Goal: Task Accomplishment & Management: Manage account settings

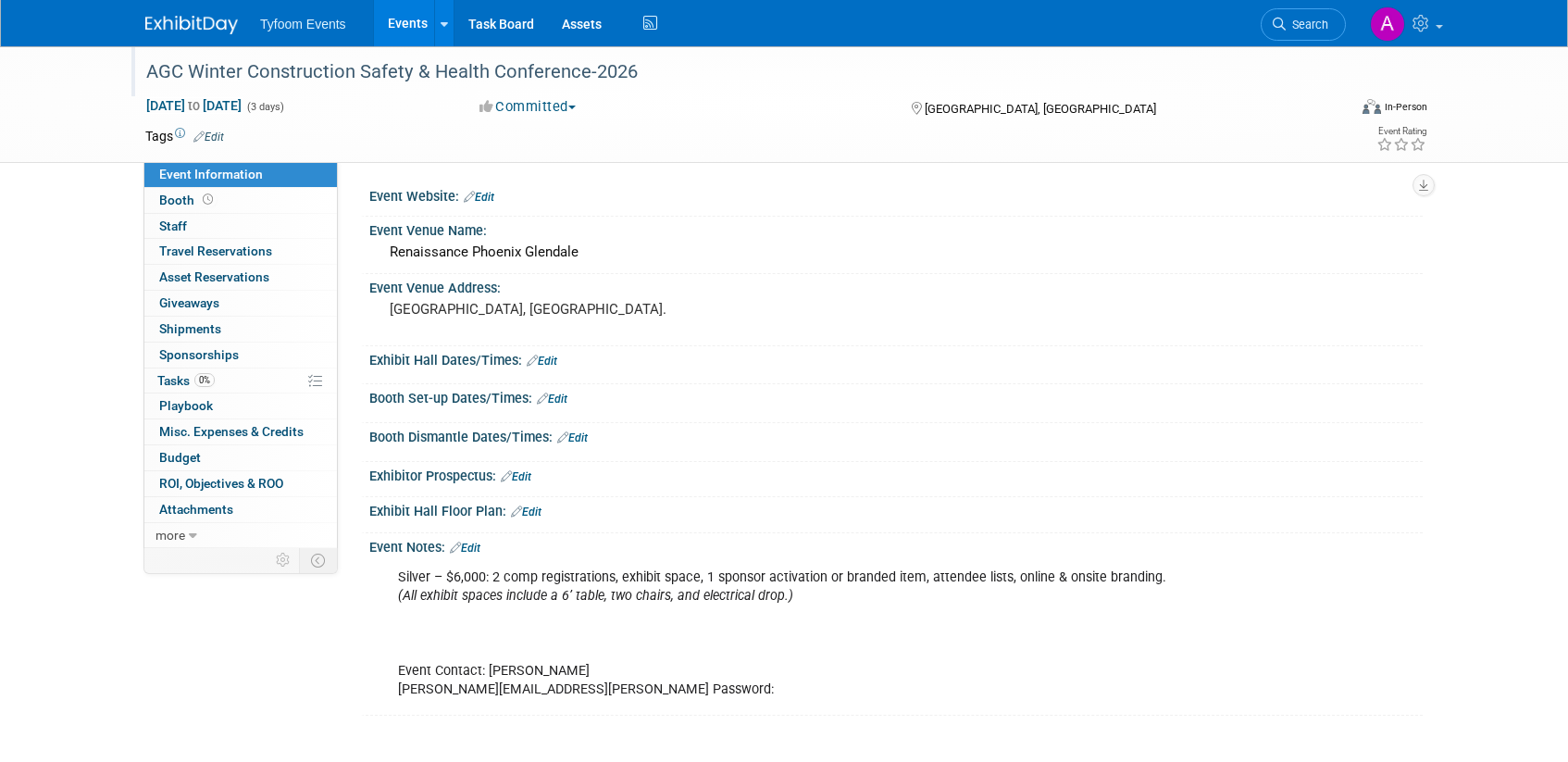
drag, startPoint x: 640, startPoint y: 69, endPoint x: 131, endPoint y: 52, distance: 509.3
click at [132, 52] on div "AGC Winter Construction Safety & Health Conference-2026" at bounding box center [732, 71] width 1201 height 50
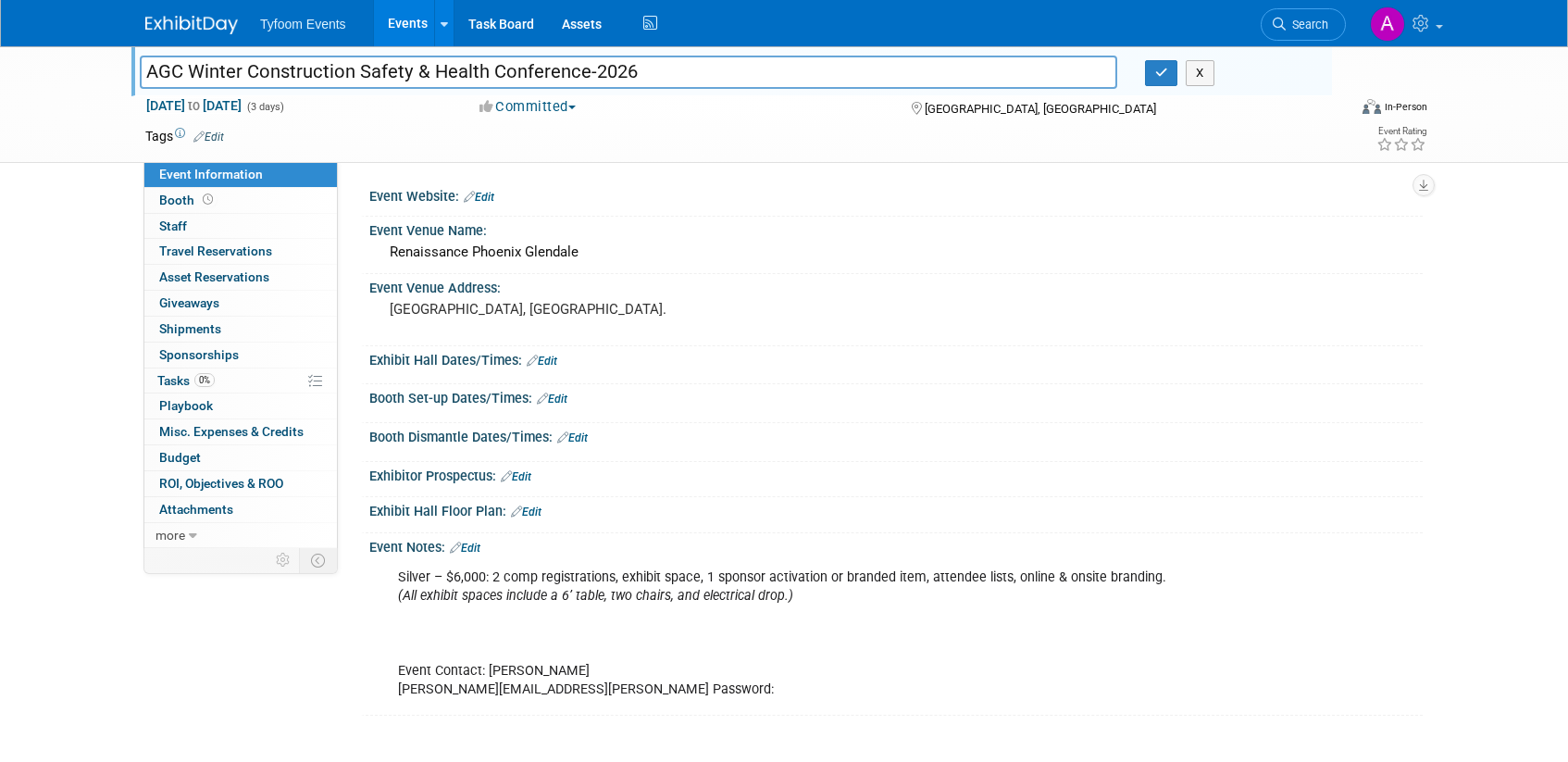
drag, startPoint x: 640, startPoint y: 68, endPoint x: 157, endPoint y: 51, distance: 483.3
click at [157, 51] on div "AGC Winter Construction Safety & Health Conference-2026 AGC Winter Construction…" at bounding box center [732, 71] width 1201 height 50
click at [922, 233] on div "Event Venue Name:" at bounding box center [896, 228] width 1053 height 23
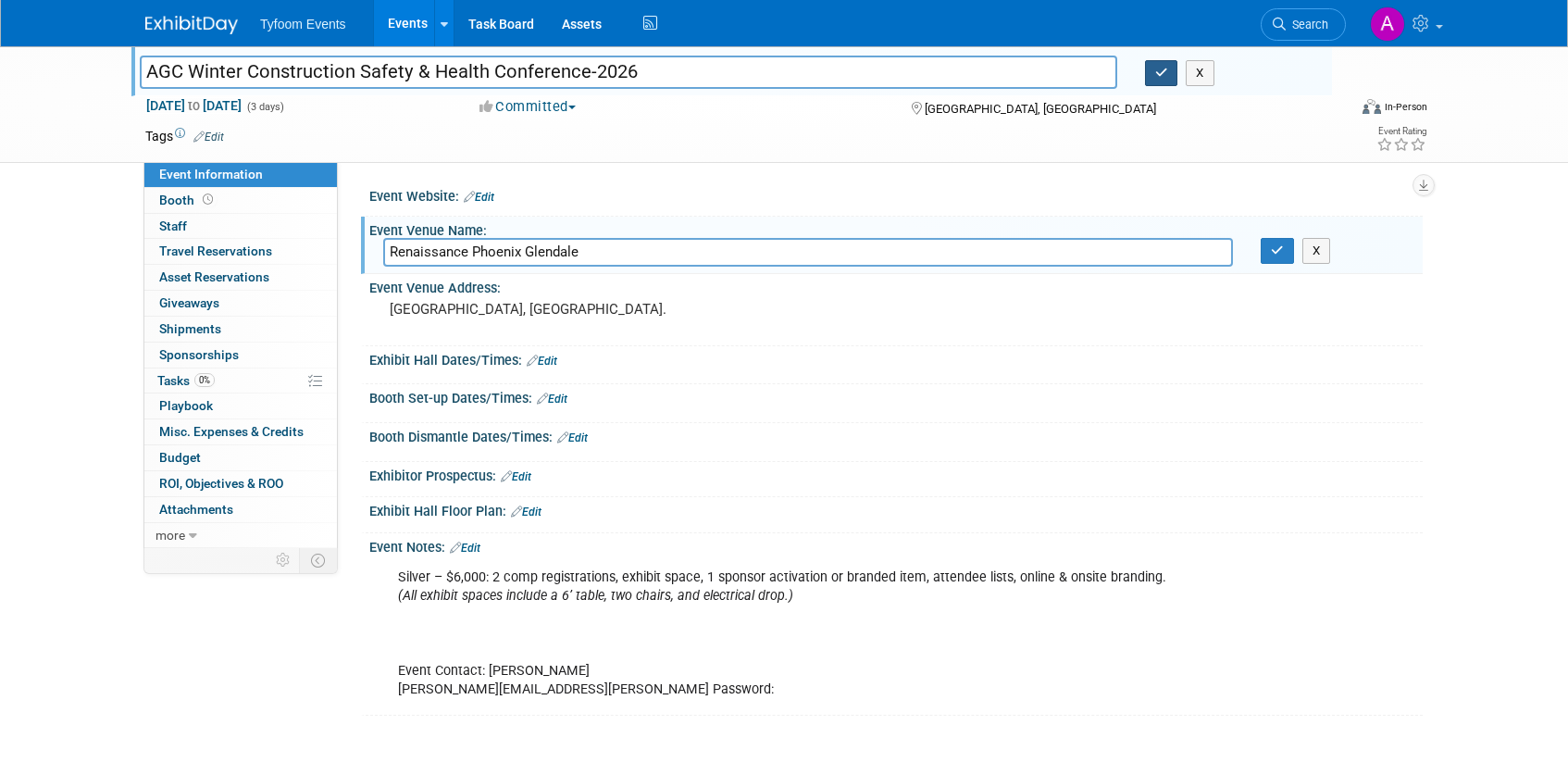
click at [1165, 74] on icon "button" at bounding box center [1161, 72] width 13 height 13
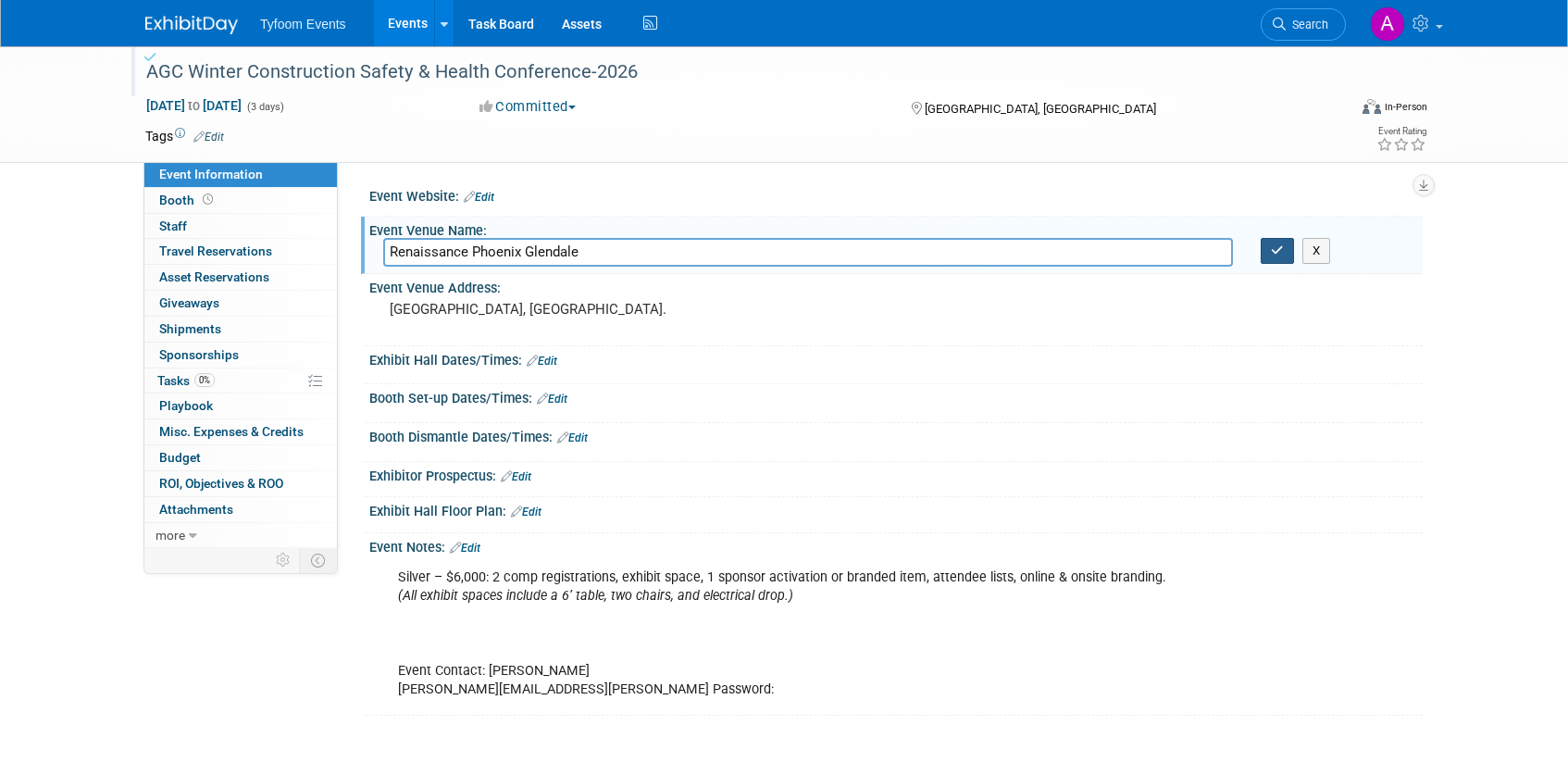
click at [1283, 251] on icon "button" at bounding box center [1277, 250] width 13 height 13
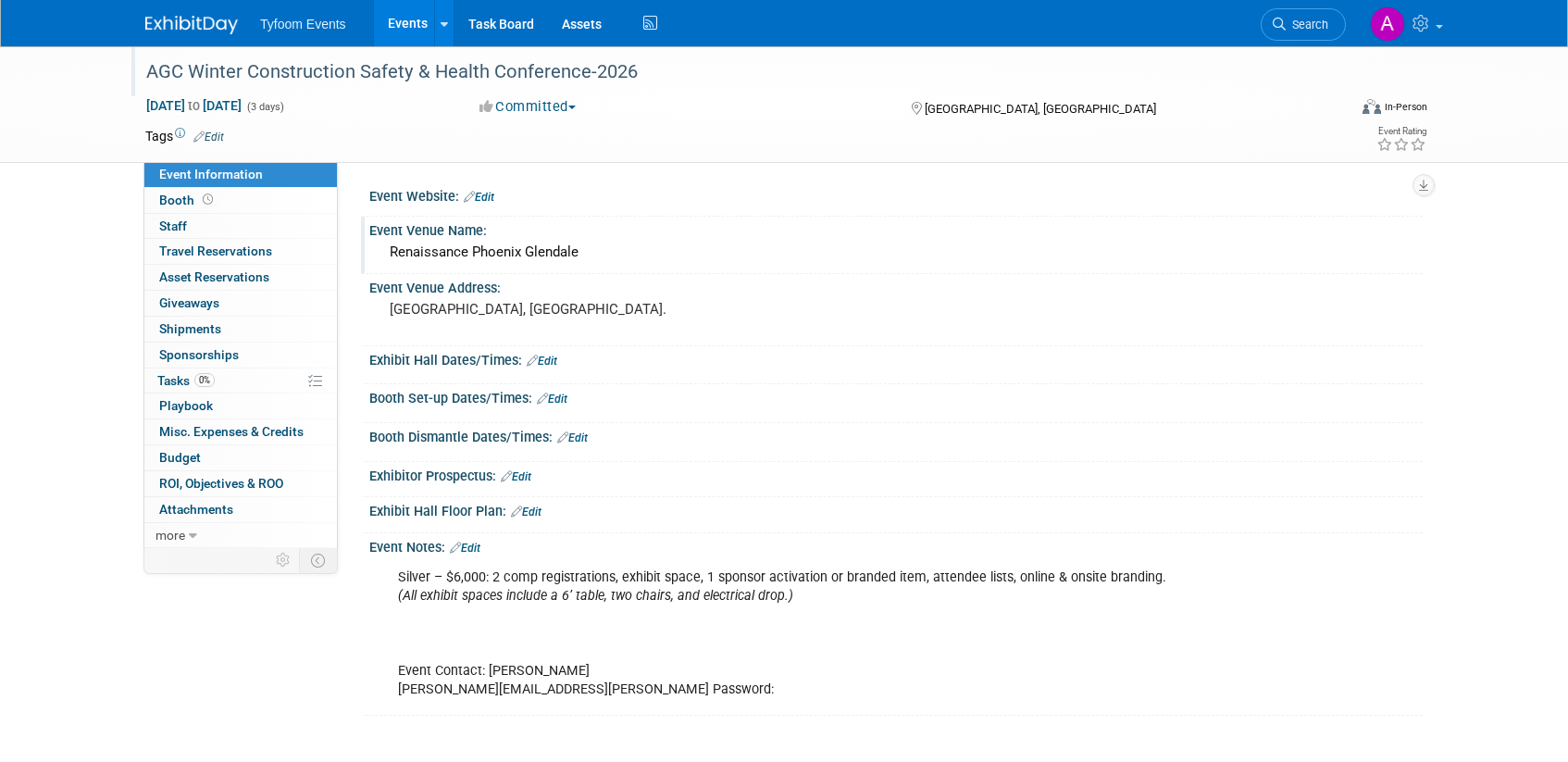
click at [403, 20] on link "Events" at bounding box center [408, 23] width 67 height 46
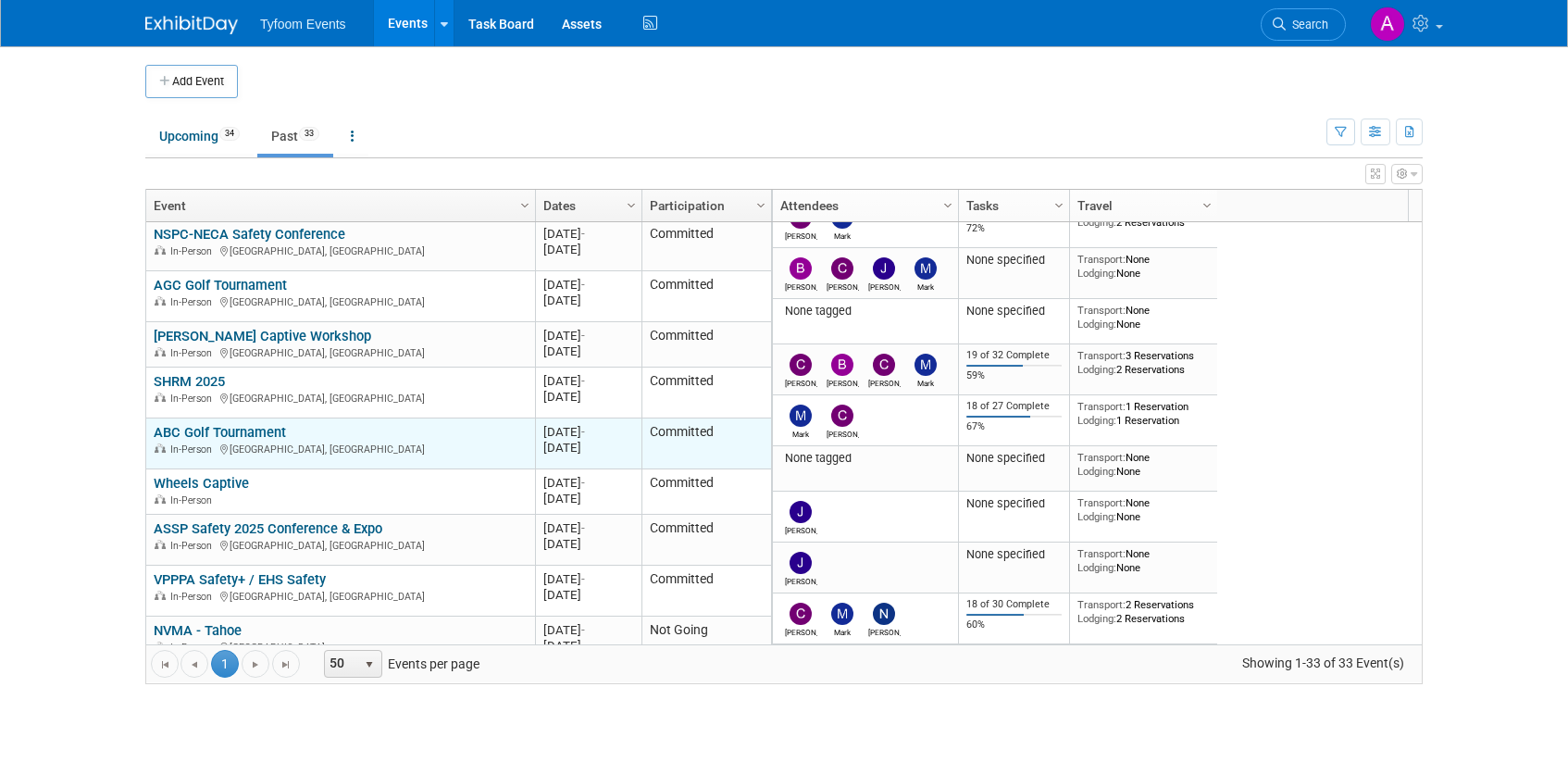
scroll to position [1282, 0]
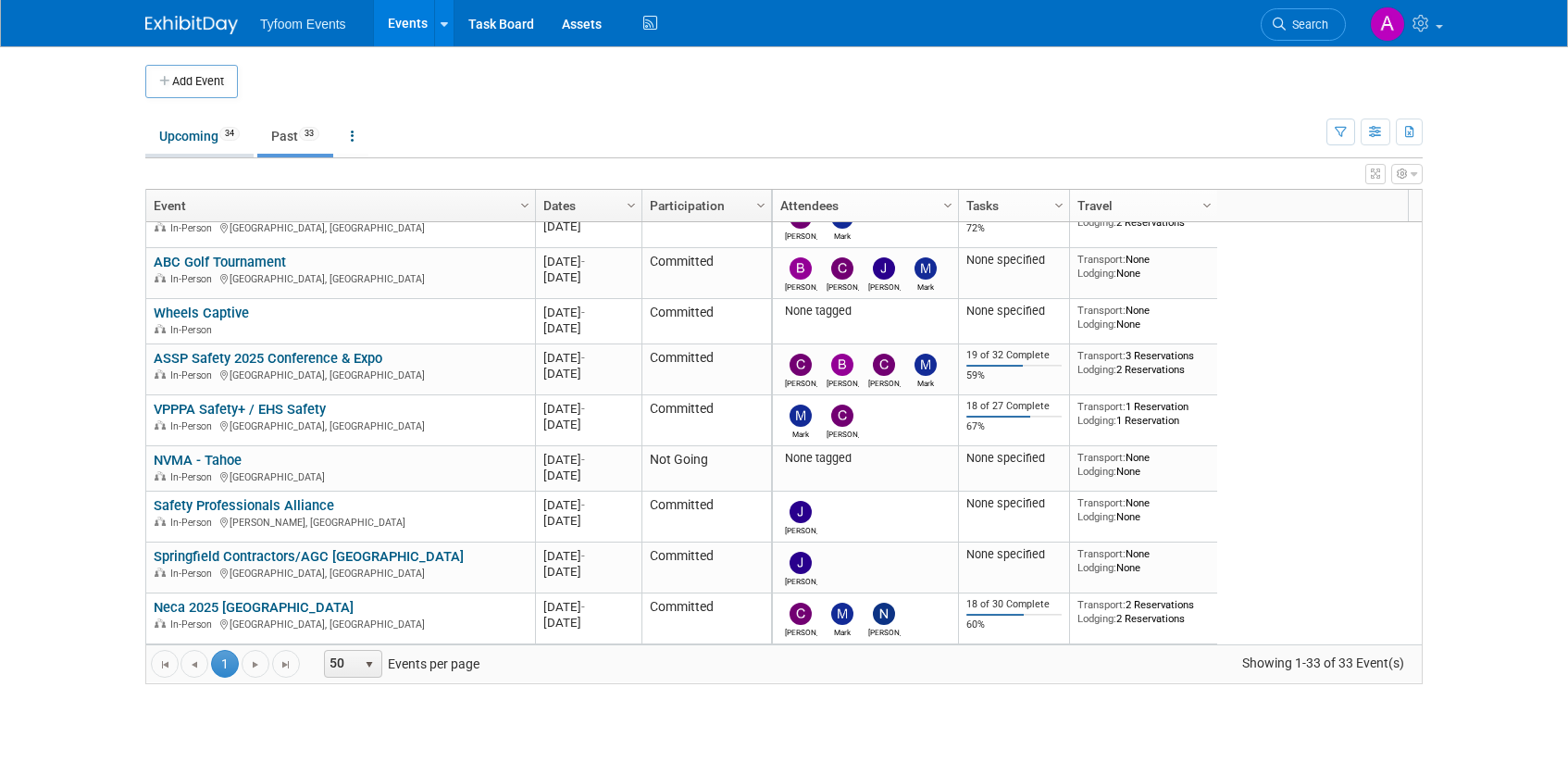
click at [192, 138] on link "Upcoming 34" at bounding box center [199, 136] width 109 height 36
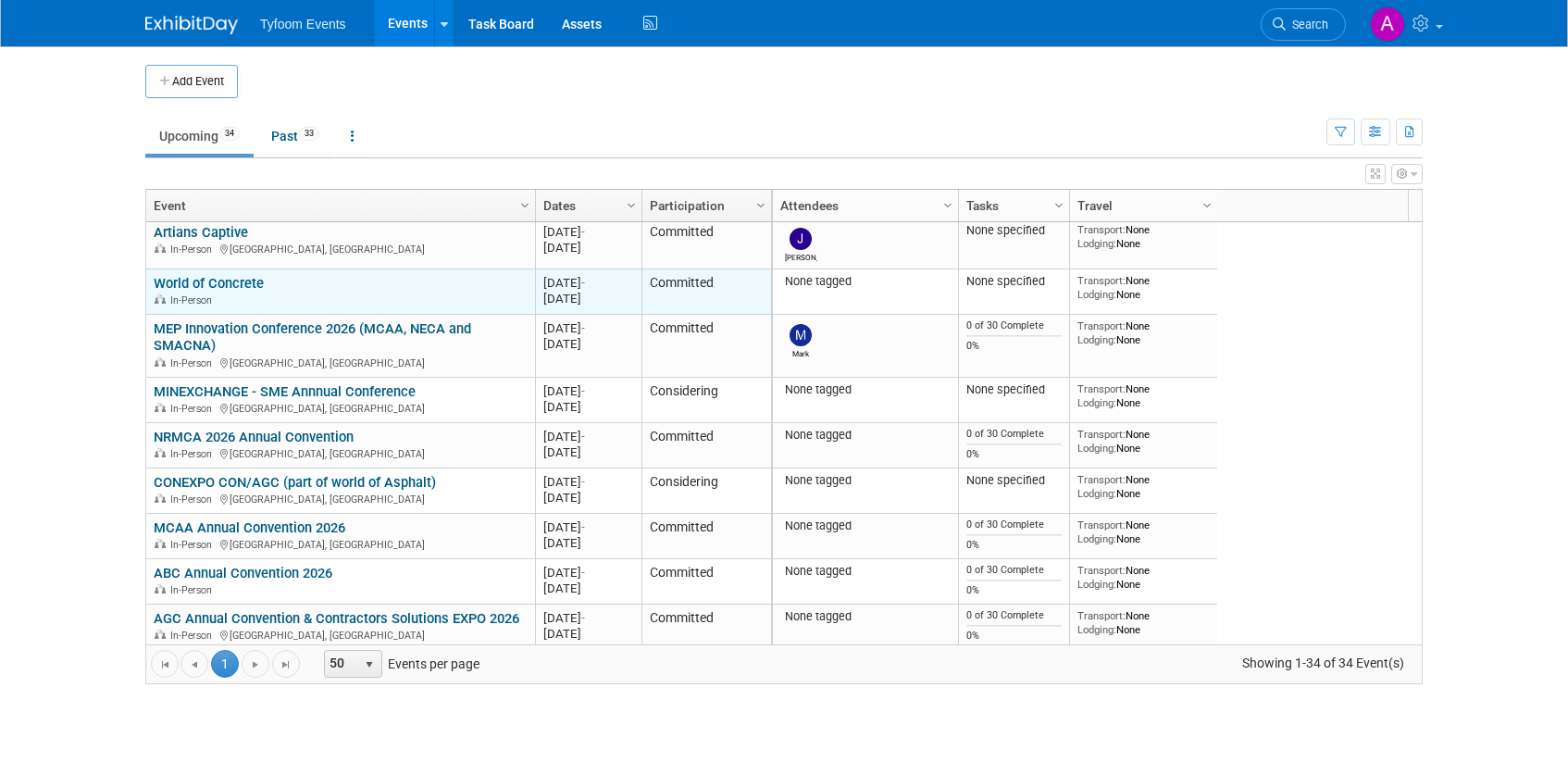
scroll to position [588, 0]
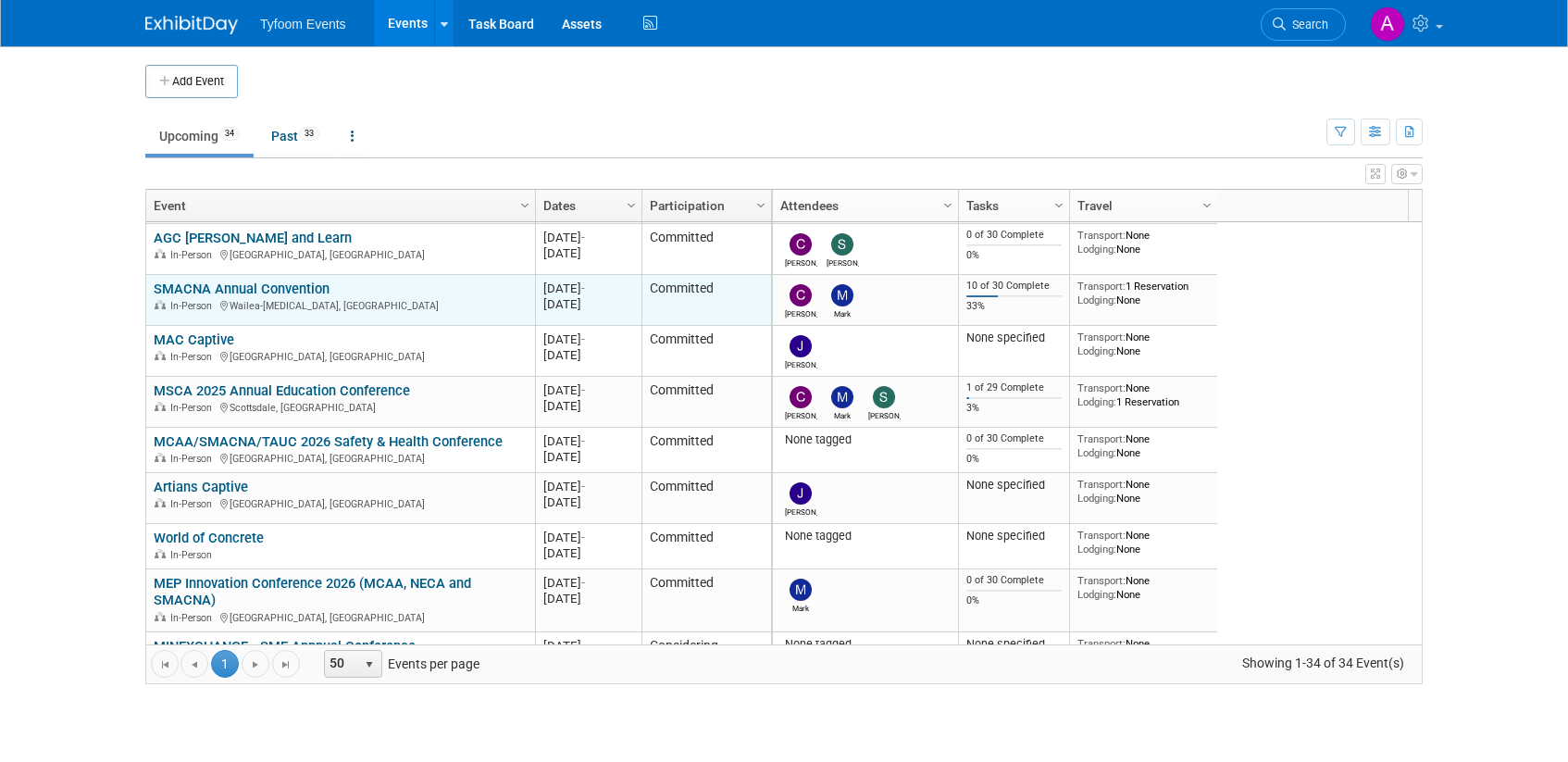
scroll to position [555, 0]
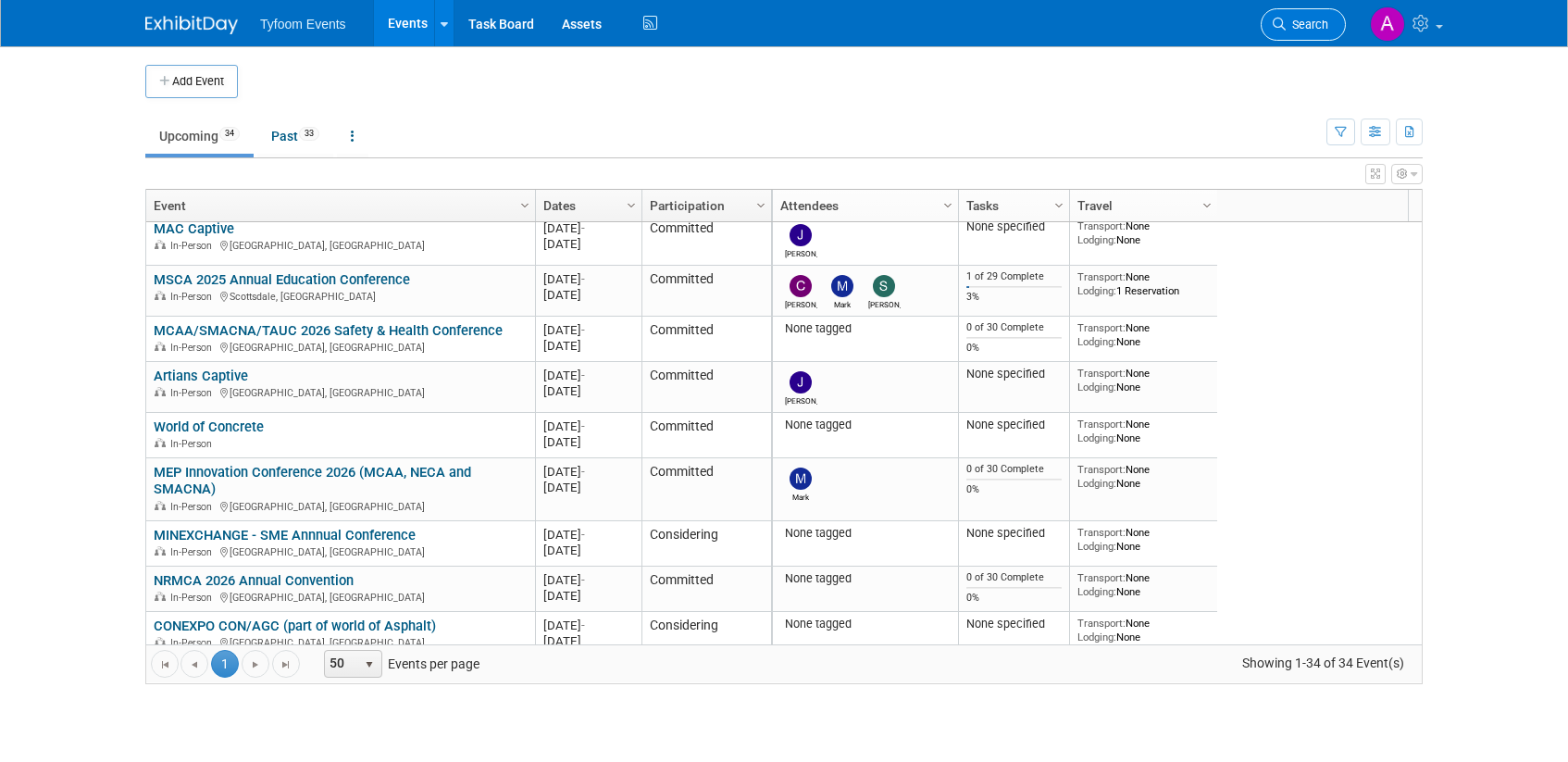
click at [1290, 24] on span "Search" at bounding box center [1307, 24] width 42 height 13
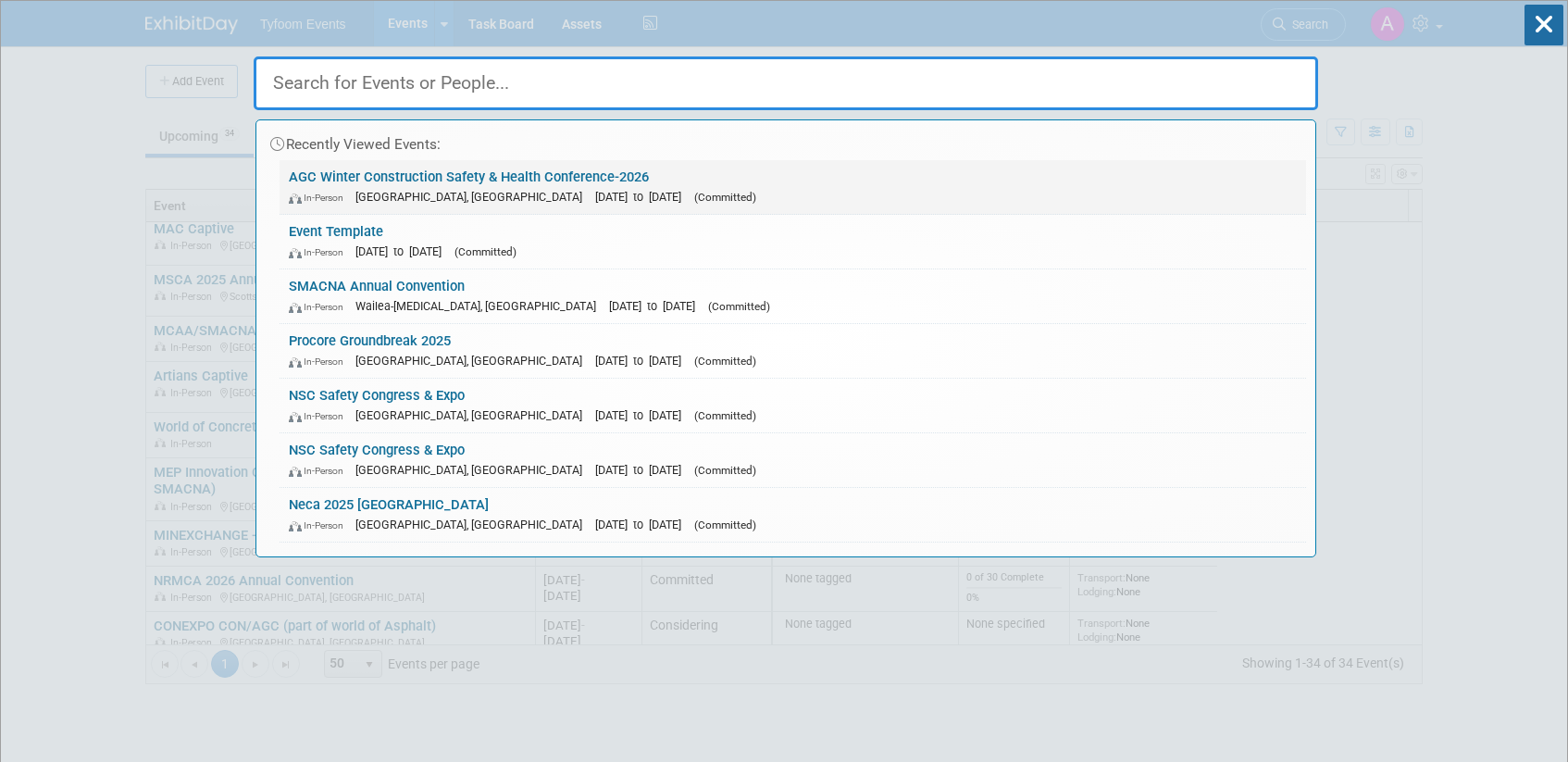
click at [563, 174] on link "AGC Winter Construction Safety & Health Conference-2026 In-Person Glendale, AZ …" at bounding box center [793, 187] width 1026 height 54
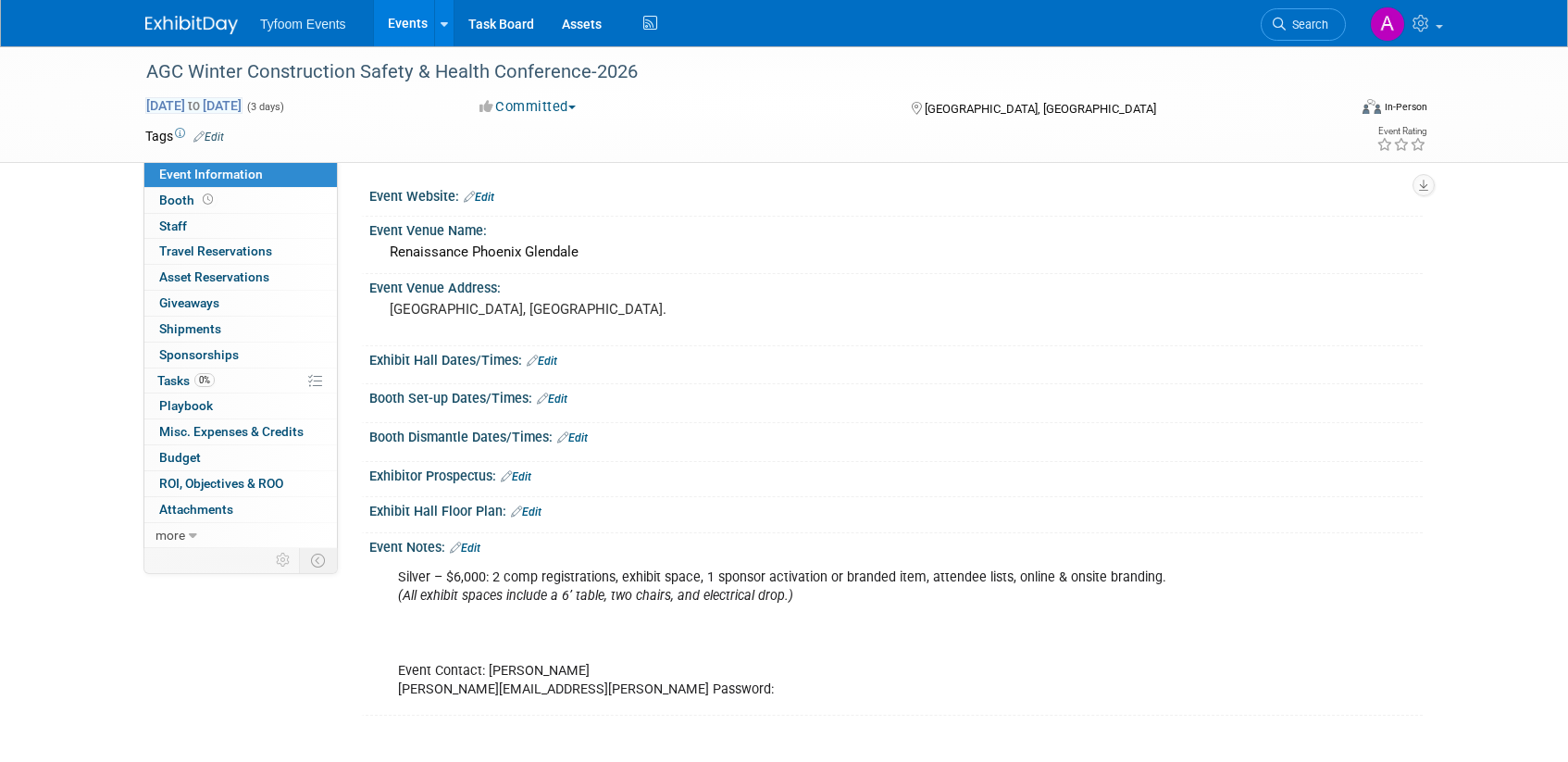
click at [209, 102] on span "[DATE] to [DATE]" at bounding box center [193, 105] width 97 height 16
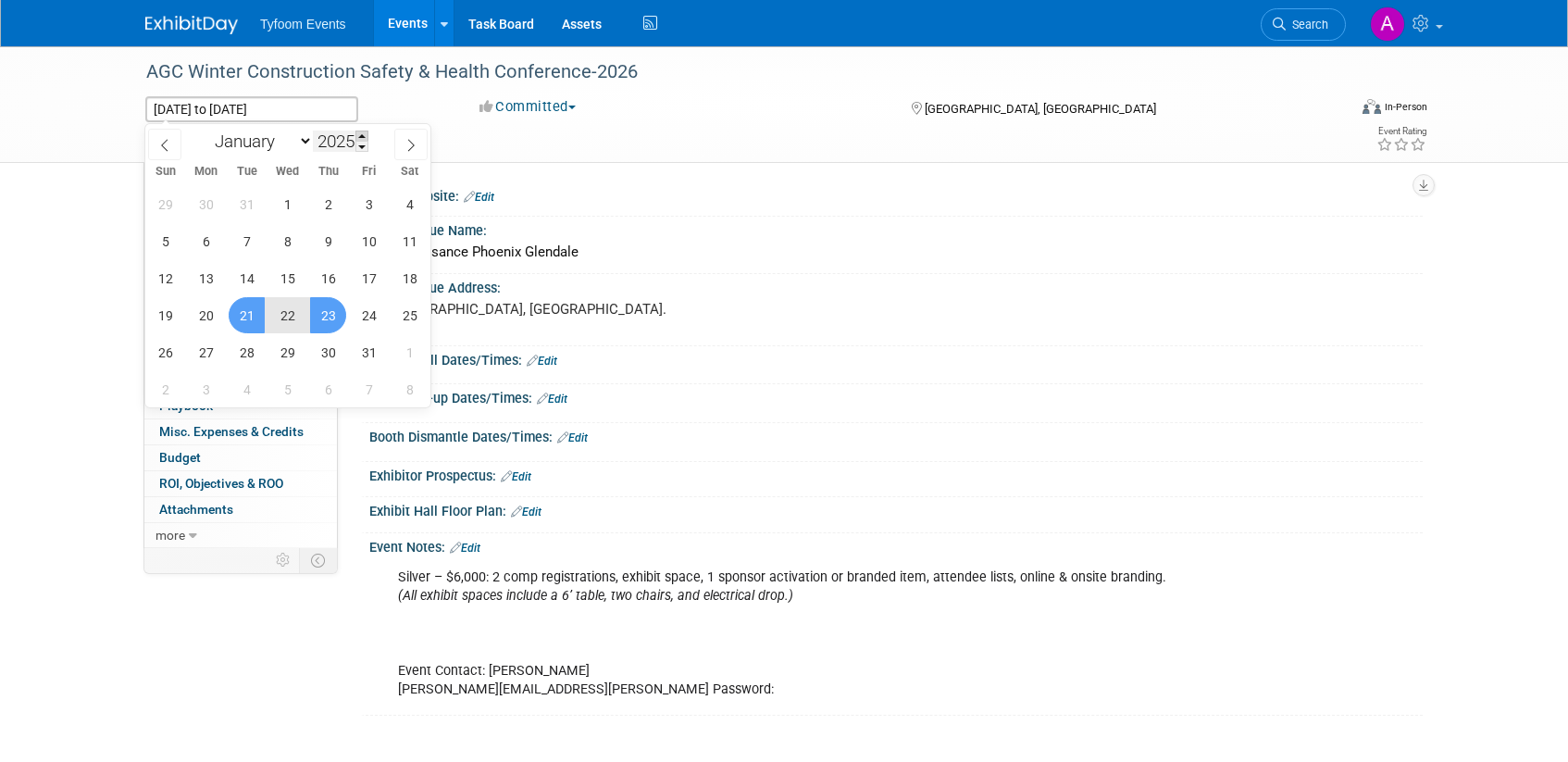
click at [361, 134] on span at bounding box center [362, 137] width 13 height 12
type input "2026"
click at [284, 317] on span "21" at bounding box center [288, 316] width 37 height 37
type input "[DATE]"
click at [366, 312] on span "23" at bounding box center [369, 316] width 37 height 37
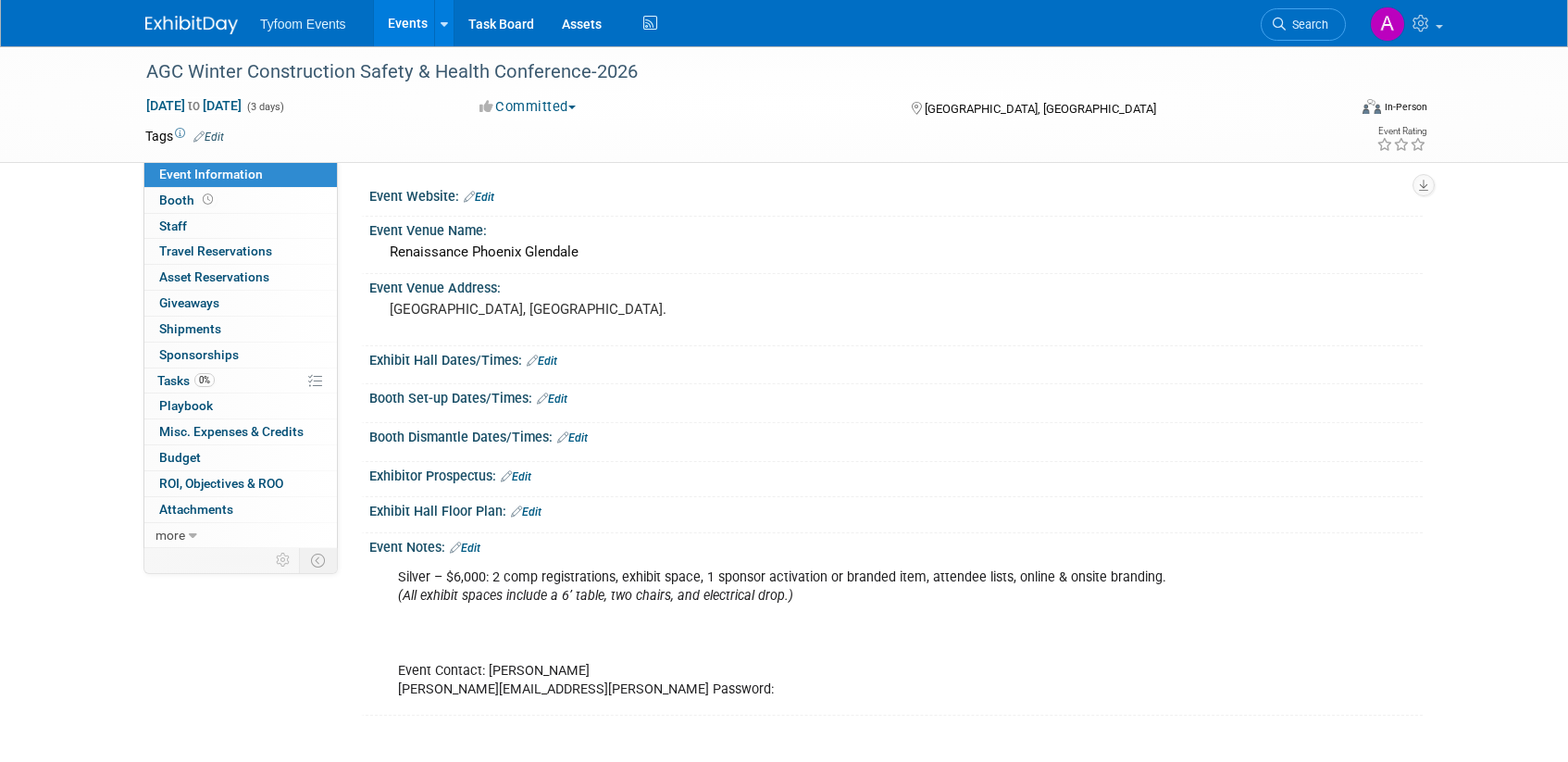
click at [397, 19] on link "Events" at bounding box center [408, 23] width 67 height 46
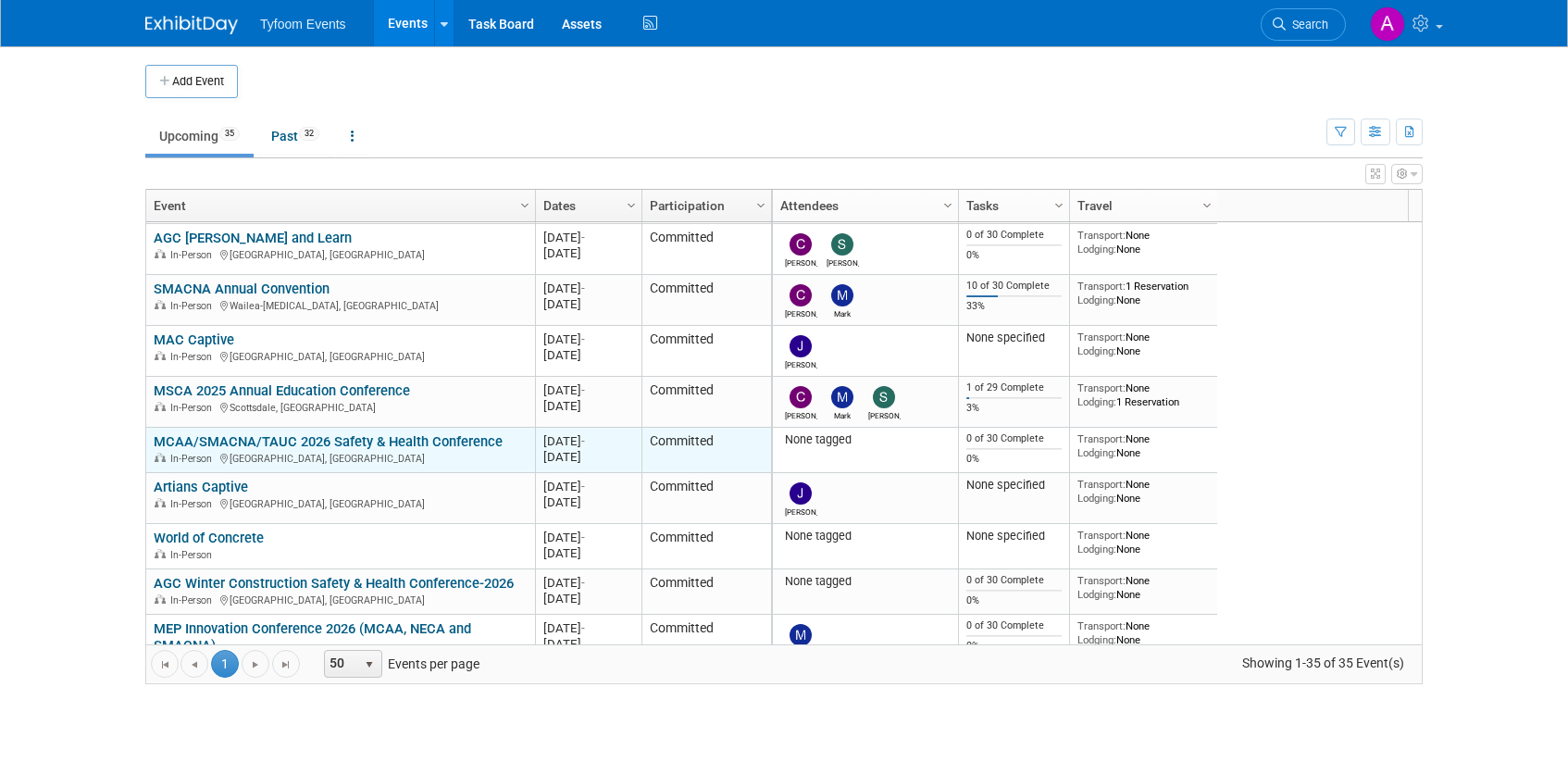
scroll to position [555, 0]
